Goal: Navigation & Orientation: Find specific page/section

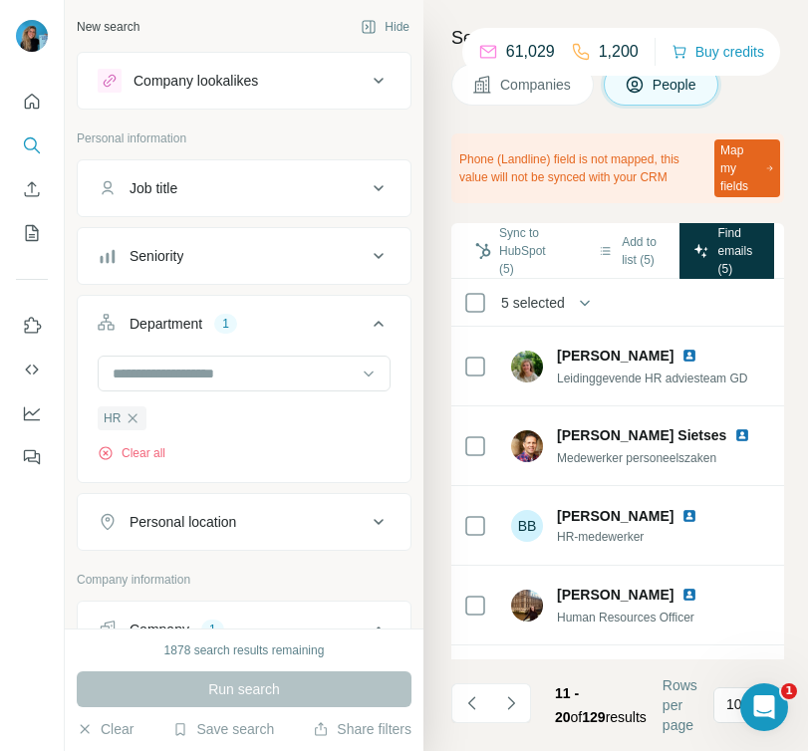
scroll to position [273, 0]
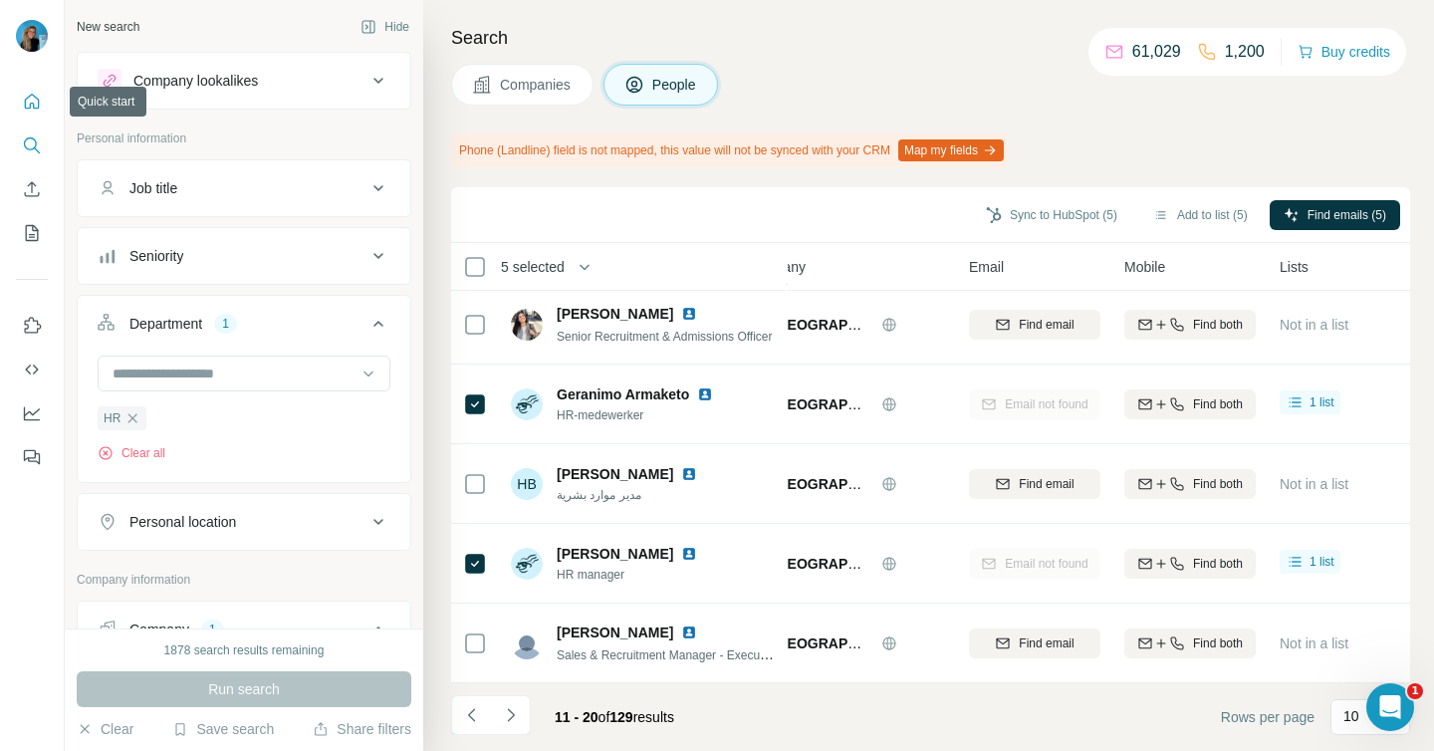
click at [34, 114] on button "Quick start" at bounding box center [32, 102] width 32 height 36
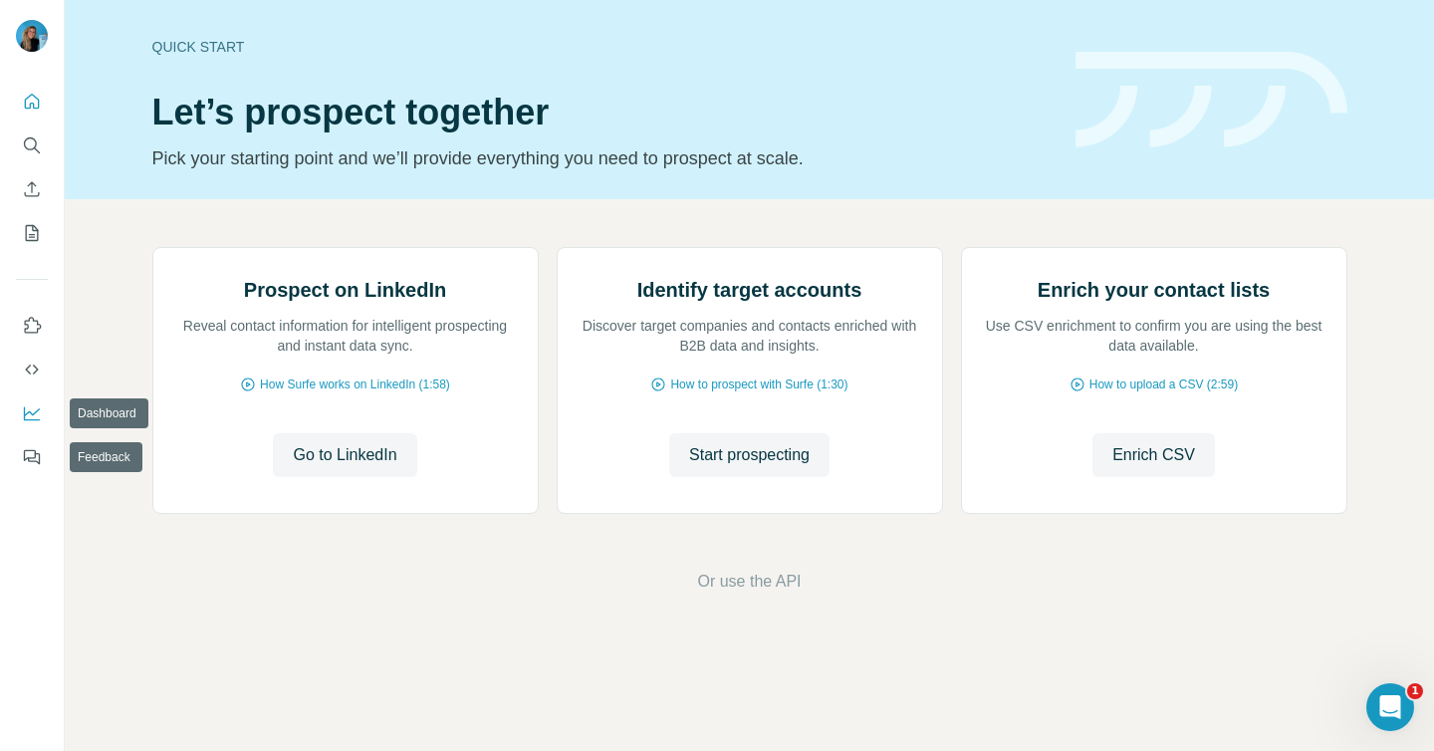
click at [32, 420] on icon "Dashboard" at bounding box center [32, 413] width 20 height 20
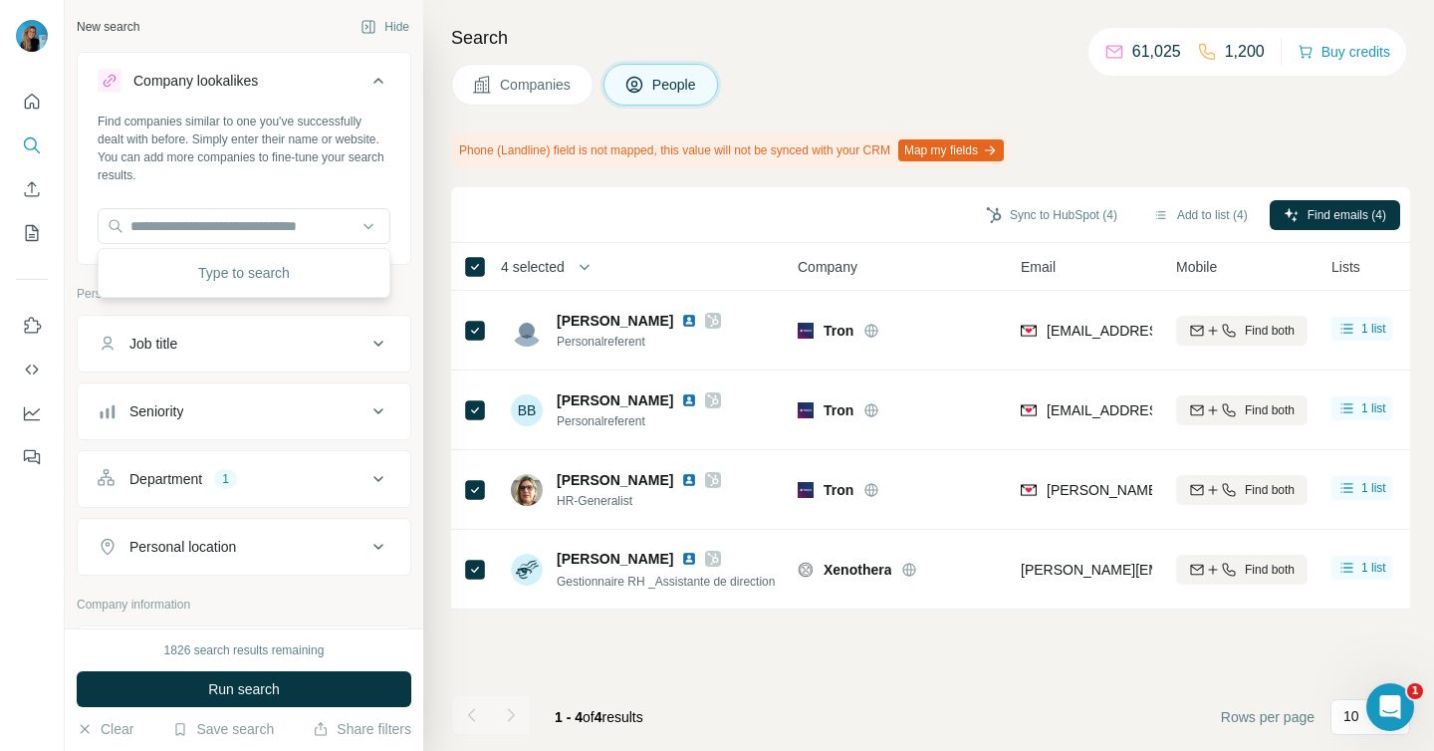
scroll to position [317, 0]
click at [26, 406] on icon "Dashboard" at bounding box center [32, 413] width 20 height 20
click at [31, 92] on icon "Quick start" at bounding box center [32, 102] width 20 height 20
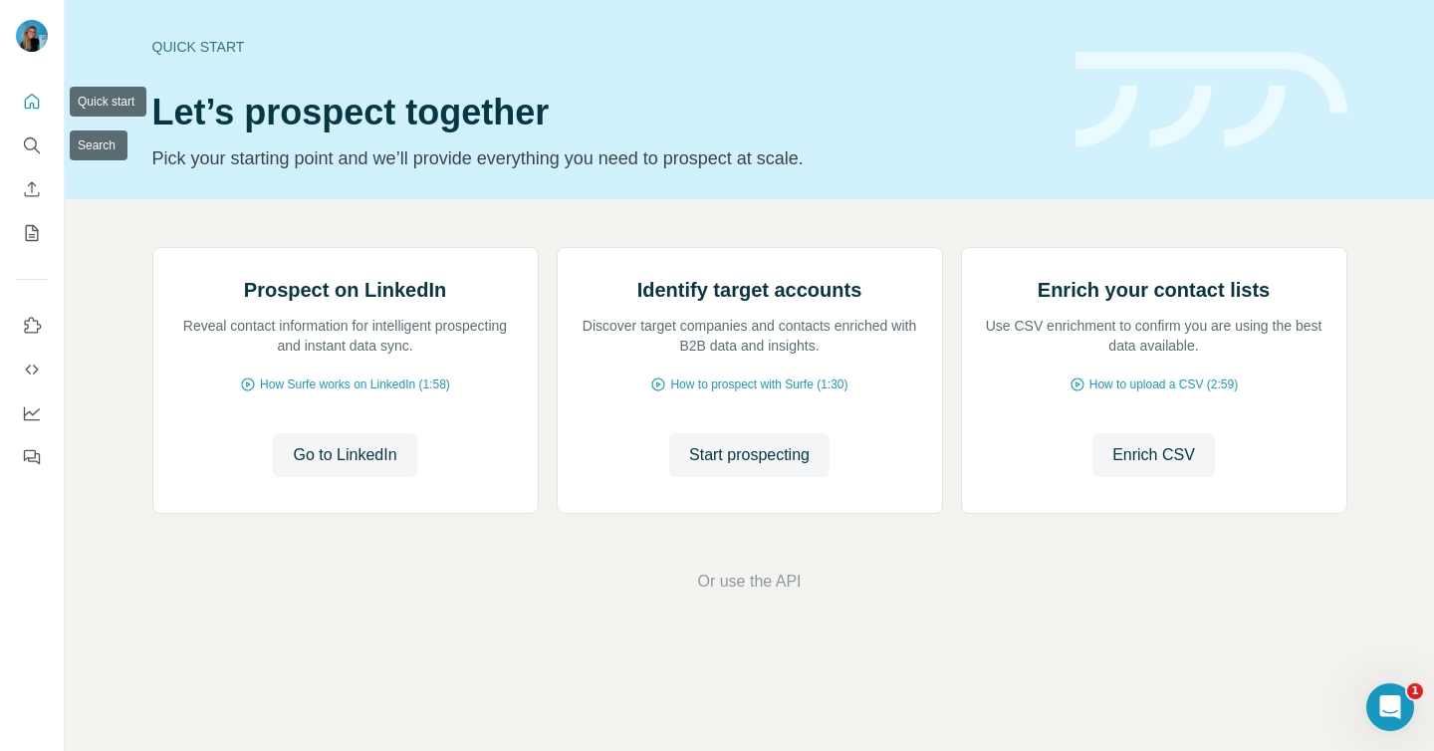
click at [32, 94] on icon "Quick start" at bounding box center [32, 101] width 15 height 15
